Goal: Information Seeking & Learning: Find specific fact

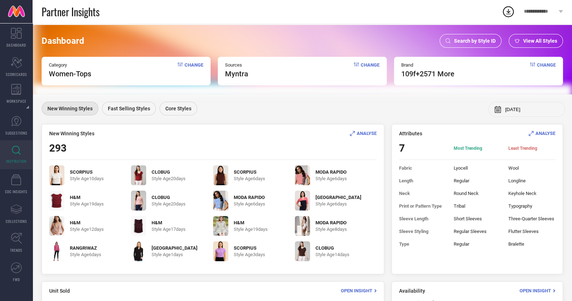
click at [454, 42] on div "Search by Style ID" at bounding box center [471, 41] width 62 height 14
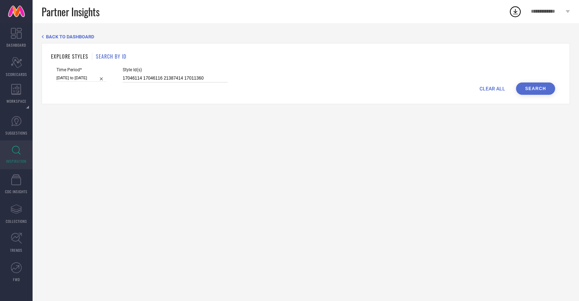
click at [190, 75] on input "17046114 17046116 21387414 17011360" at bounding box center [175, 78] width 105 height 8
paste input "36139845"
type input "36139845"
click at [80, 77] on input "[DATE] to [DATE]" at bounding box center [81, 78] width 50 height 8
select select "7"
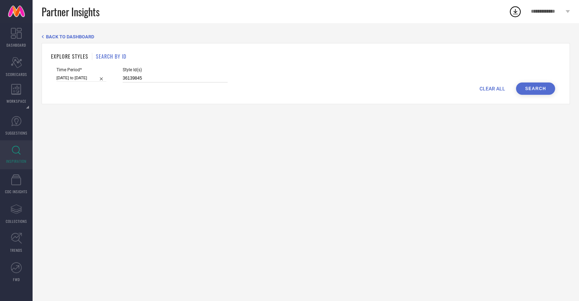
select select "2025"
select select "8"
select select "2025"
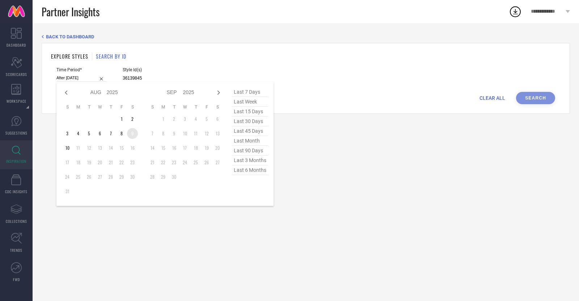
click at [132, 130] on td "9" at bounding box center [132, 133] width 11 height 11
type input "[DATE] to [DATE]"
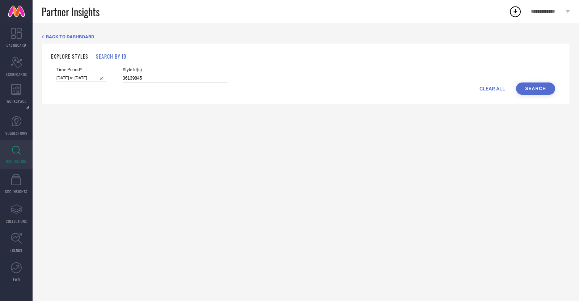
type input "36139845"
click at [458, 87] on button "Search" at bounding box center [535, 89] width 39 height 12
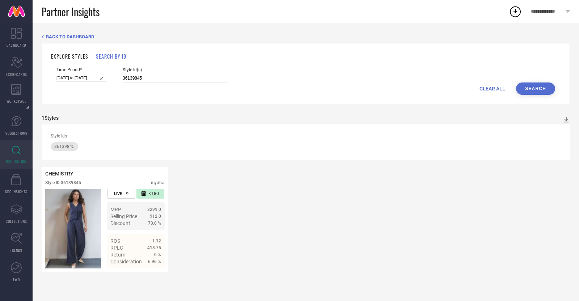
select select "7"
select select "2025"
select select "8"
select select "2025"
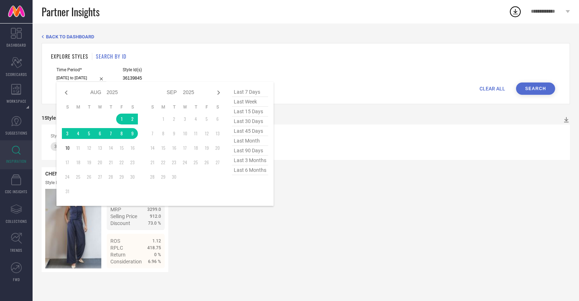
click at [80, 77] on input "[DATE] to [DATE]" at bounding box center [81, 78] width 50 height 8
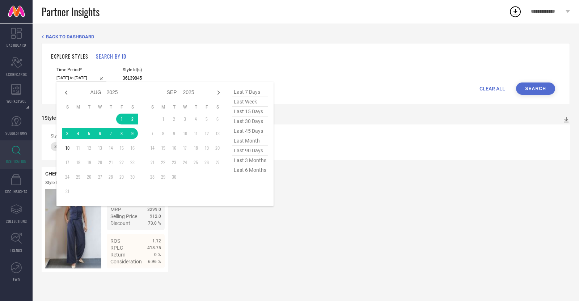
click at [255, 122] on span "last 30 days" at bounding box center [250, 122] width 36 height 10
type input "[DATE] to [DATE]"
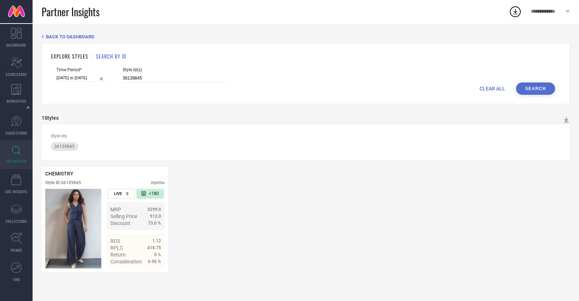
click at [458, 89] on button "Search" at bounding box center [535, 89] width 39 height 12
click at [174, 77] on input "36139845" at bounding box center [175, 78] width 105 height 8
paste input "36142698"
paste input "36142699"
paste input "35753432"
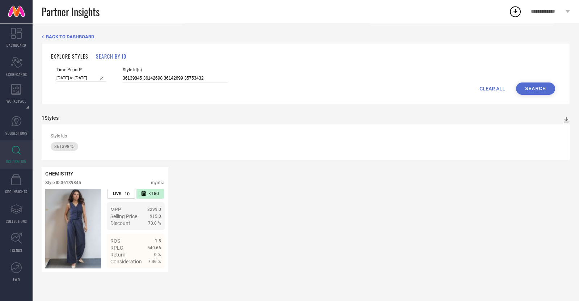
click at [458, 86] on button "Search" at bounding box center [535, 89] width 39 height 12
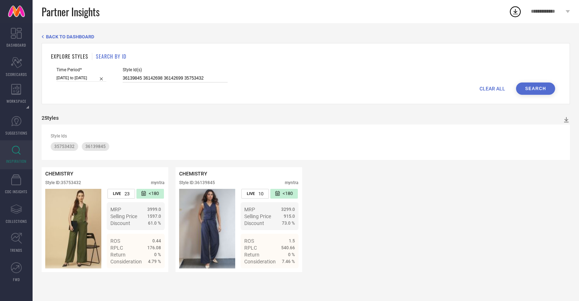
click at [196, 79] on input "36139845 36142698 36142699 35753432" at bounding box center [175, 78] width 105 height 8
paste input "23960226 33066171 24194336 29968002 33066172 13583354 33168854 34784474 3301267…"
type input "23960226 33066171 24194336 29968002 33066172 13583354 33168854 34784474 3301267…"
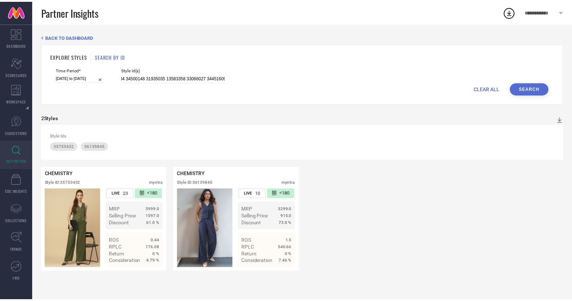
scroll to position [0, 0]
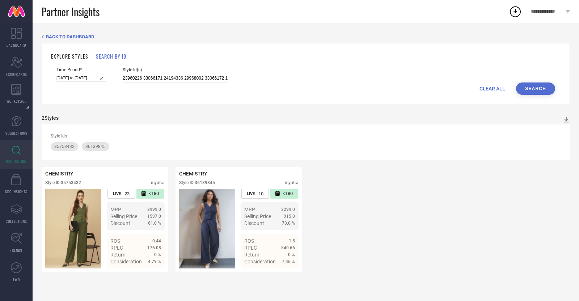
click at [458, 88] on button "Search" at bounding box center [535, 89] width 39 height 12
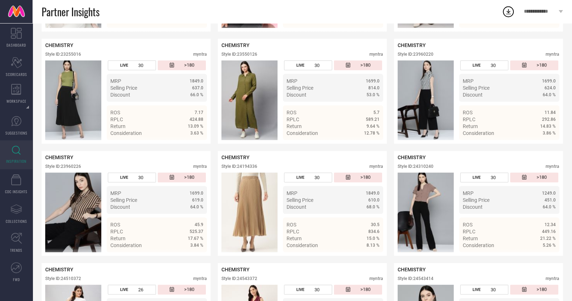
scroll to position [467, 0]
